Goal: Find specific page/section: Find specific page/section

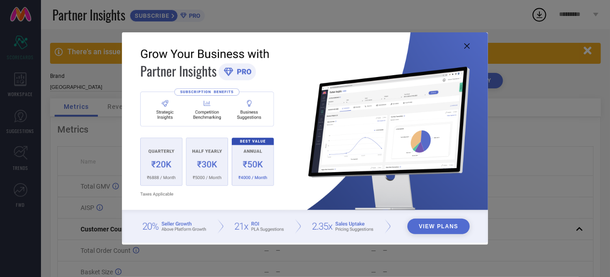
click at [467, 45] on icon at bounding box center [467, 45] width 5 height 5
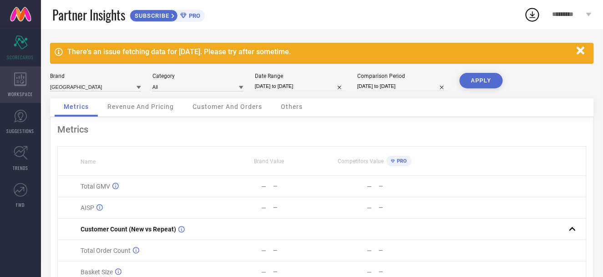
click at [22, 85] on icon at bounding box center [20, 79] width 12 height 14
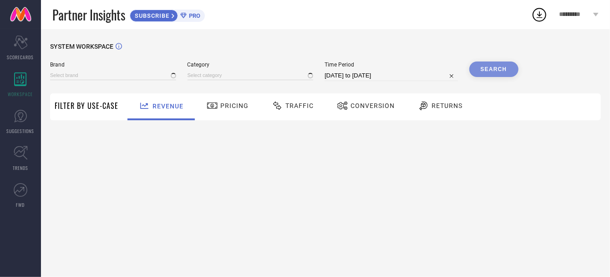
type input "[GEOGRAPHIC_DATA]"
type input "All"
